Goal: Use online tool/utility: Use online tool/utility

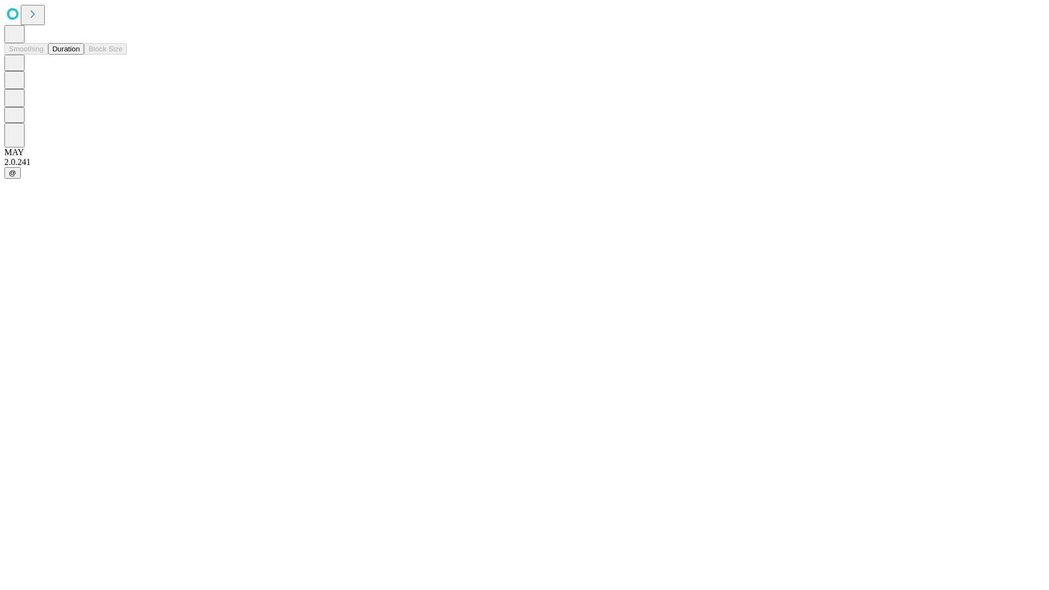
click at [80, 55] on button "Duration" at bounding box center [66, 48] width 36 height 11
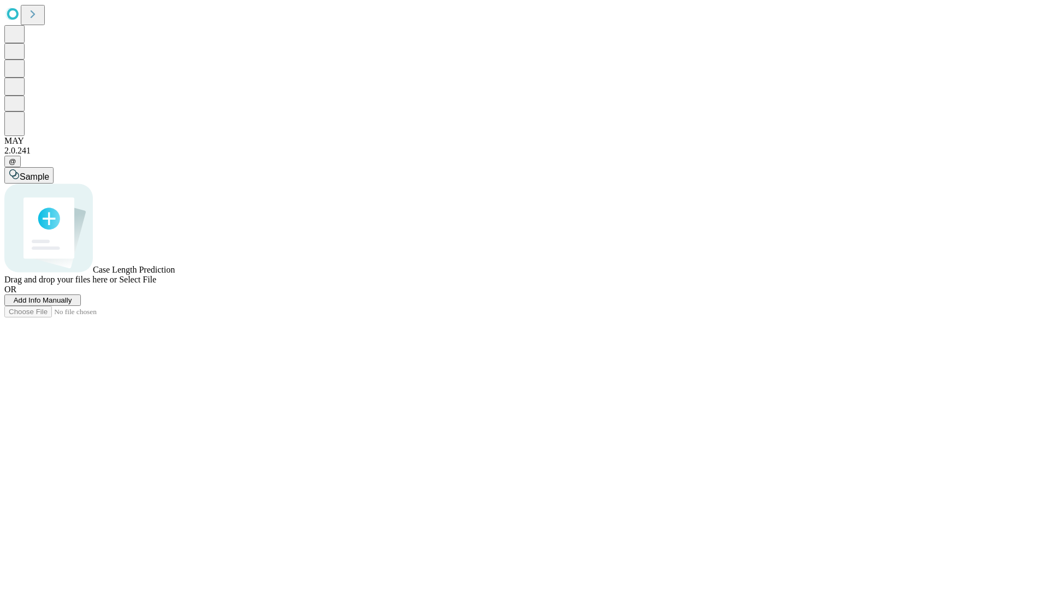
click at [156, 284] on span "Select File" at bounding box center [137, 279] width 37 height 9
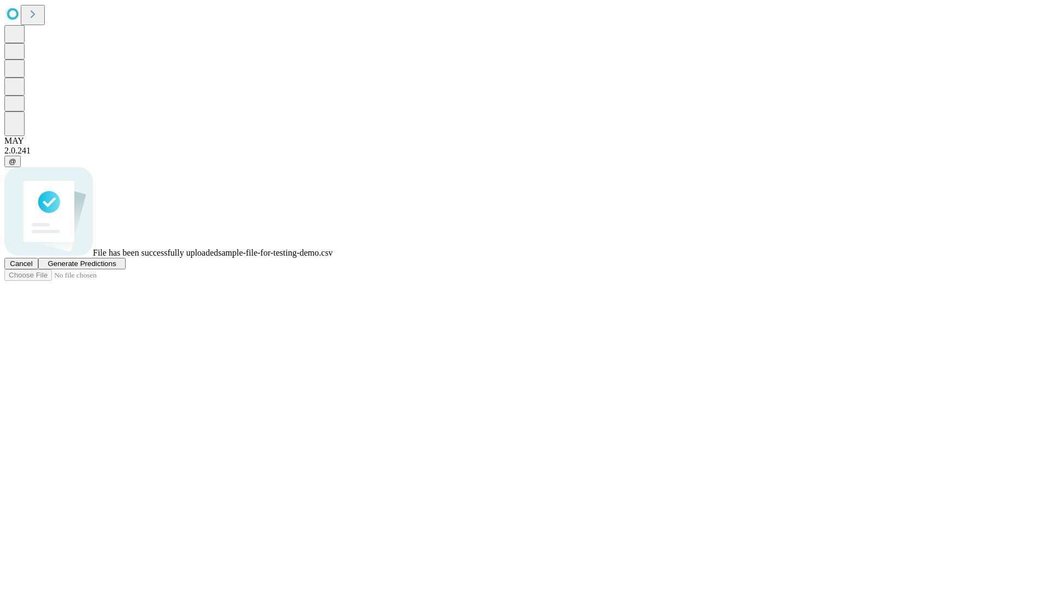
click at [116, 268] on span "Generate Predictions" at bounding box center [82, 263] width 68 height 8
